Goal: Navigation & Orientation: Find specific page/section

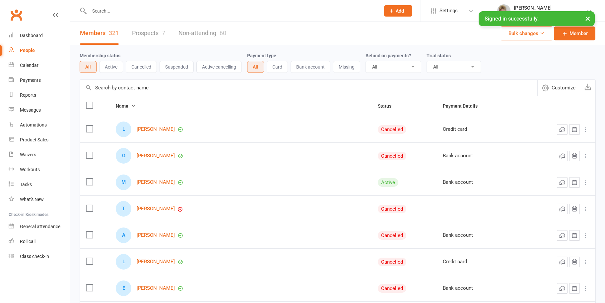
select select "100"
click at [29, 50] on div "People" at bounding box center [27, 50] width 15 height 5
click at [31, 58] on link "Calendar" at bounding box center [39, 65] width 61 height 15
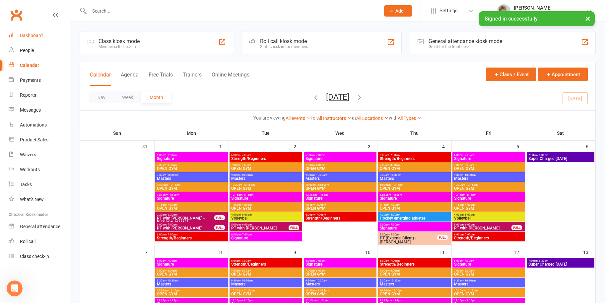
click at [38, 37] on div "Dashboard" at bounding box center [31, 35] width 23 height 5
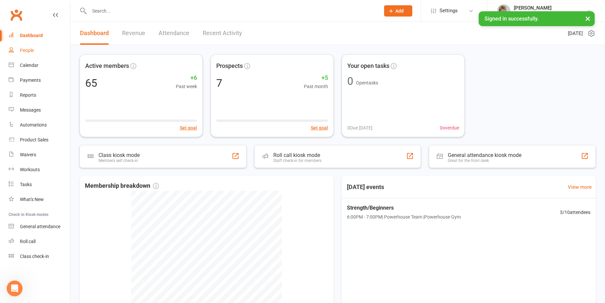
click at [24, 50] on div "People" at bounding box center [27, 50] width 14 height 5
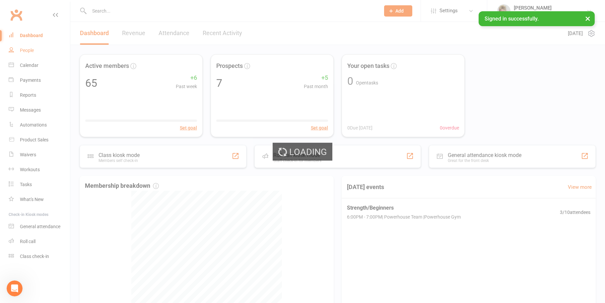
select select "100"
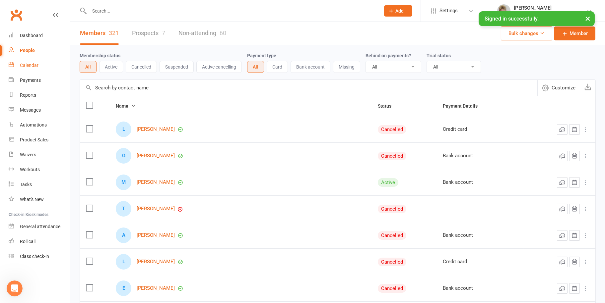
click at [33, 67] on div "Calendar" at bounding box center [29, 65] width 19 height 5
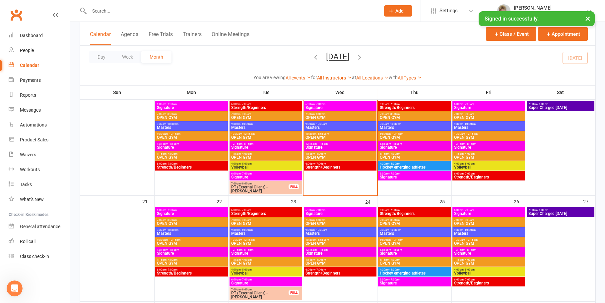
scroll to position [265, 0]
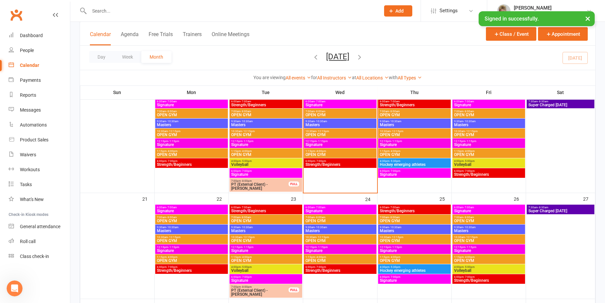
click at [343, 164] on span "Strength/Beginners" at bounding box center [340, 165] width 70 height 4
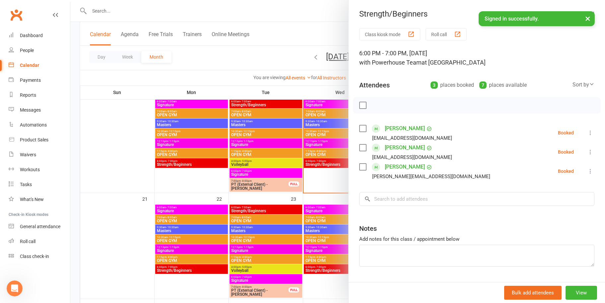
click at [588, 20] on button "×" at bounding box center [588, 18] width 12 height 14
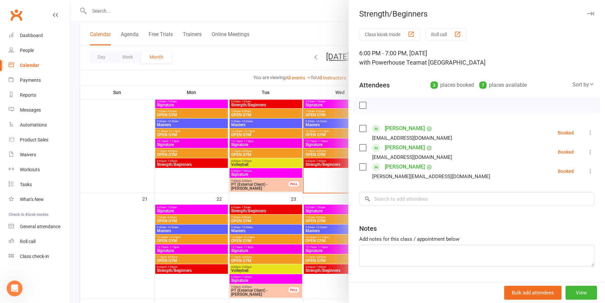
click at [316, 11] on div at bounding box center [337, 151] width 534 height 303
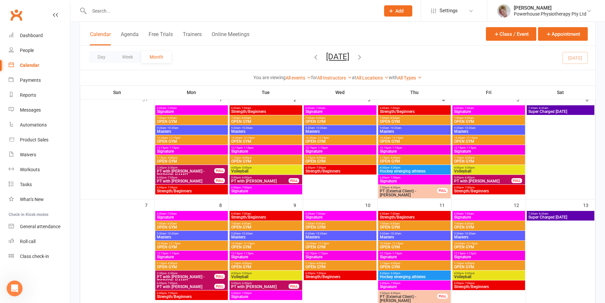
scroll to position [0, 0]
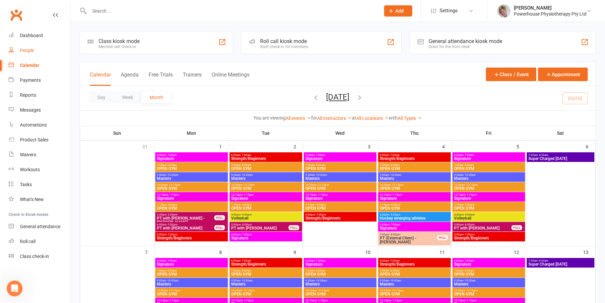
click at [28, 48] on div "People" at bounding box center [27, 50] width 14 height 5
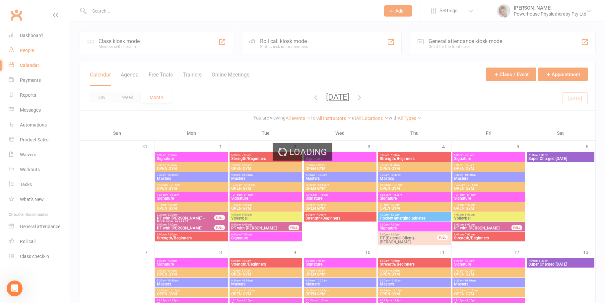
select select "100"
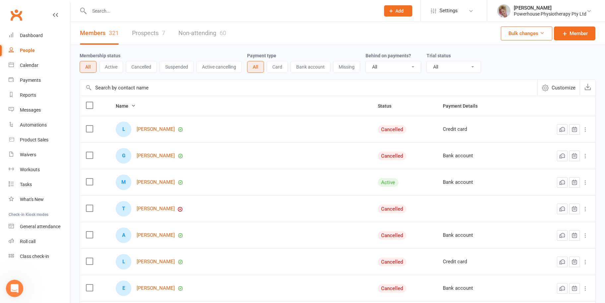
click at [16, 289] on icon "Open Intercom Messenger" at bounding box center [13, 287] width 11 height 11
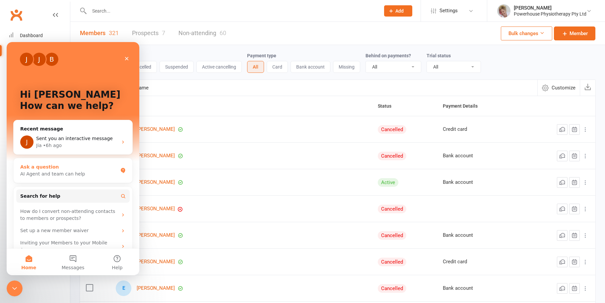
click at [78, 166] on div "Ask a question" at bounding box center [68, 167] width 97 height 7
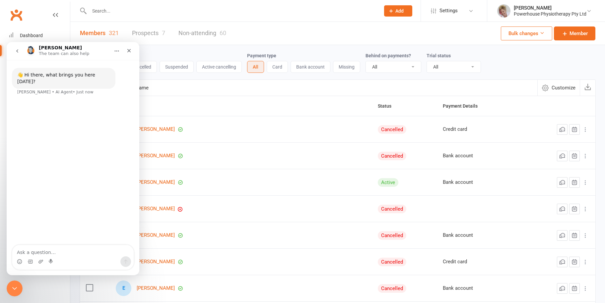
click at [16, 52] on icon "go back" at bounding box center [17, 50] width 5 height 5
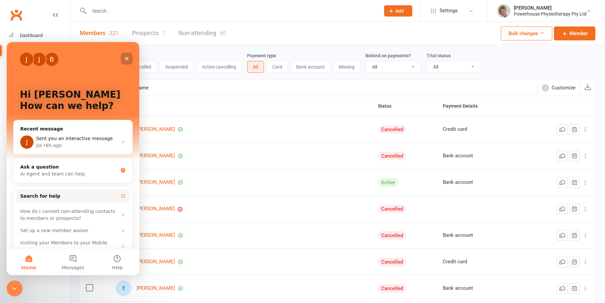
click at [126, 59] on icon "Close" at bounding box center [127, 59] width 4 height 4
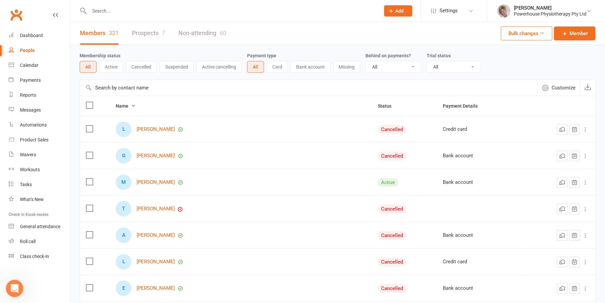
click at [14, 291] on icon "Open Intercom Messenger" at bounding box center [13, 287] width 11 height 11
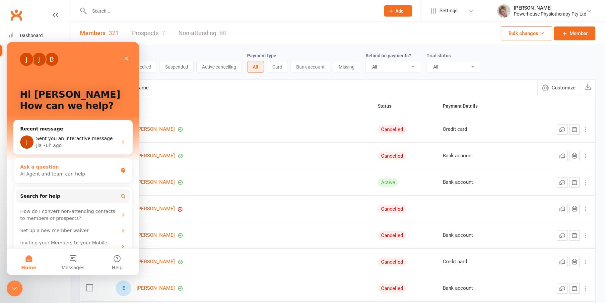
click at [64, 172] on div "AI Agent and team can help" at bounding box center [68, 174] width 97 height 7
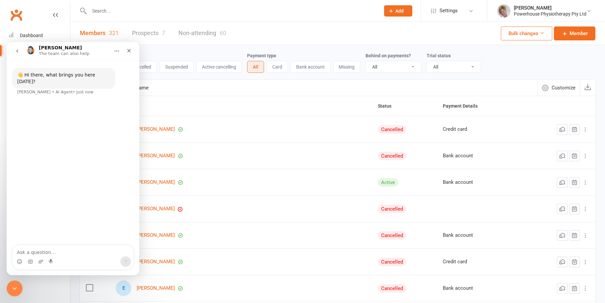
click at [114, 49] on icon "Home" at bounding box center [116, 50] width 5 height 5
click at [89, 46] on div "[PERSON_NAME] The team can also help" at bounding box center [68, 51] width 84 height 12
click at [128, 48] on icon "Close" at bounding box center [128, 50] width 5 height 5
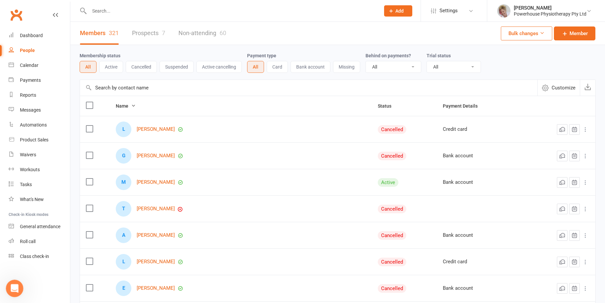
click at [16, 287] on icon "Open Intercom Messenger" at bounding box center [13, 287] width 11 height 11
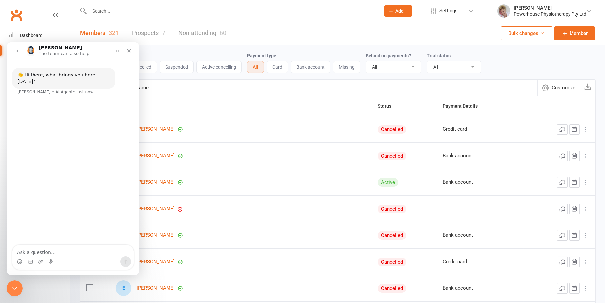
click at [18, 52] on icon "go back" at bounding box center [17, 50] width 2 height 3
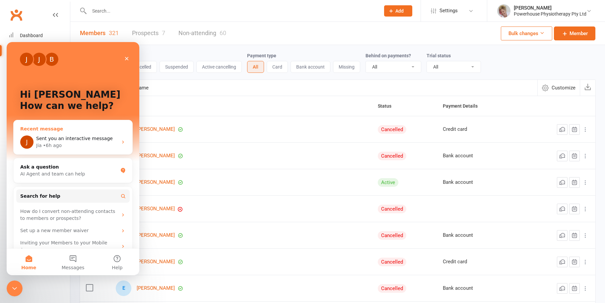
click at [88, 132] on div "J Sent you an interactive message Jia • 6h ago" at bounding box center [73, 142] width 119 height 25
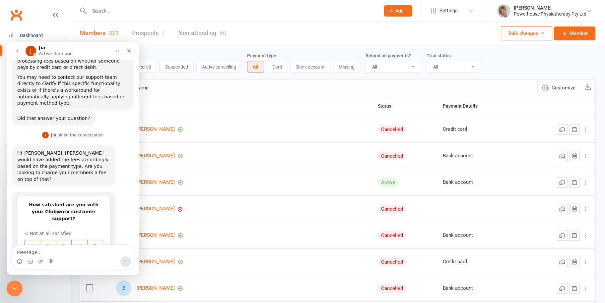
scroll to position [245, 0]
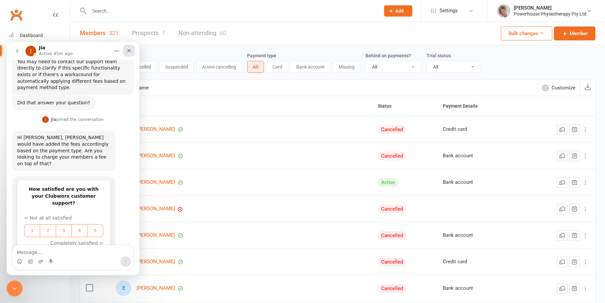
click at [125, 50] on div "Close" at bounding box center [129, 51] width 12 height 12
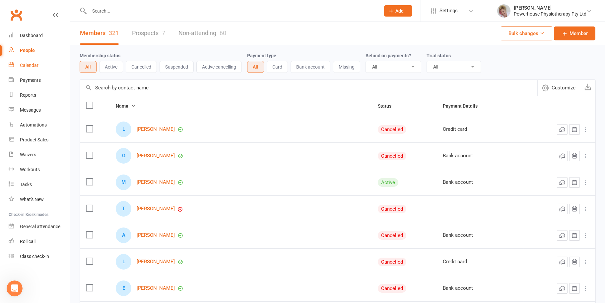
click at [39, 67] on link "Calendar" at bounding box center [39, 65] width 61 height 15
